Goal: Book appointment/travel/reservation

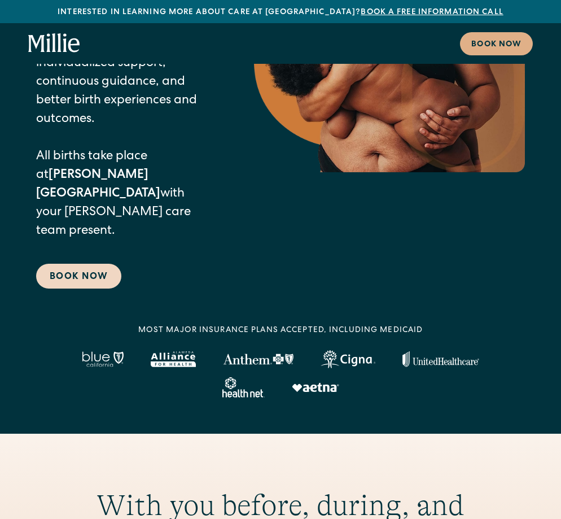
click at [89, 264] on link "Book Now" at bounding box center [78, 276] width 85 height 25
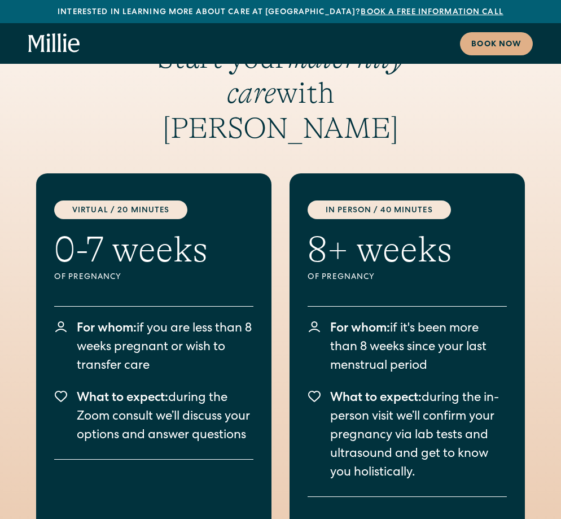
scroll to position [1753, 0]
